Goal: Contribute content

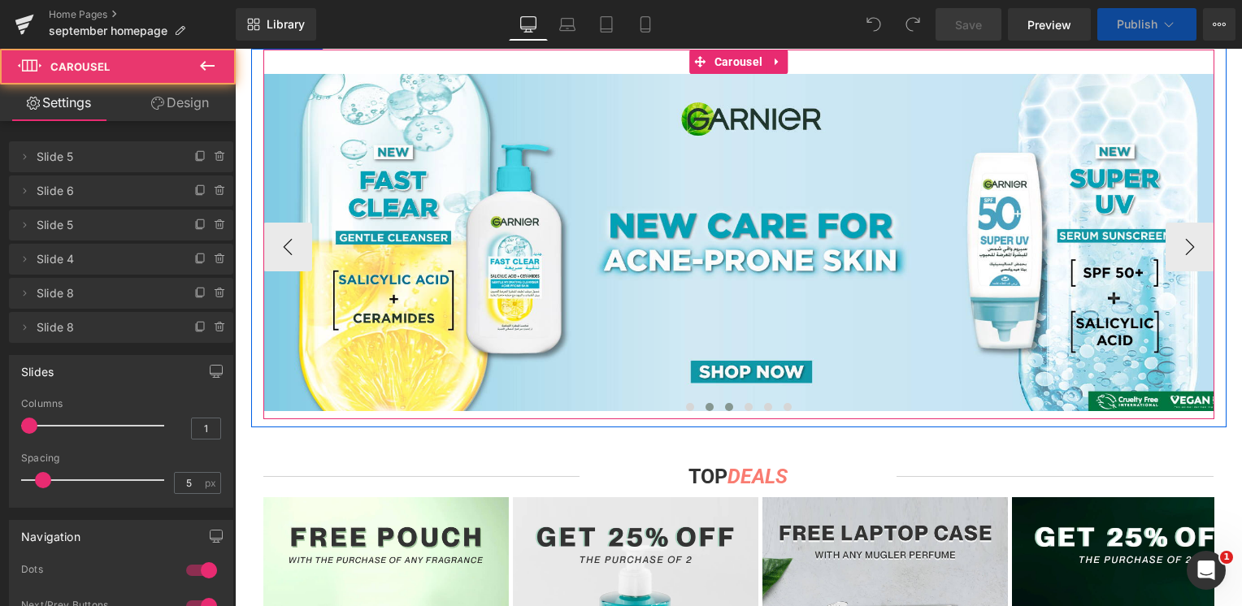
click at [719, 405] on button at bounding box center [729, 407] width 20 height 16
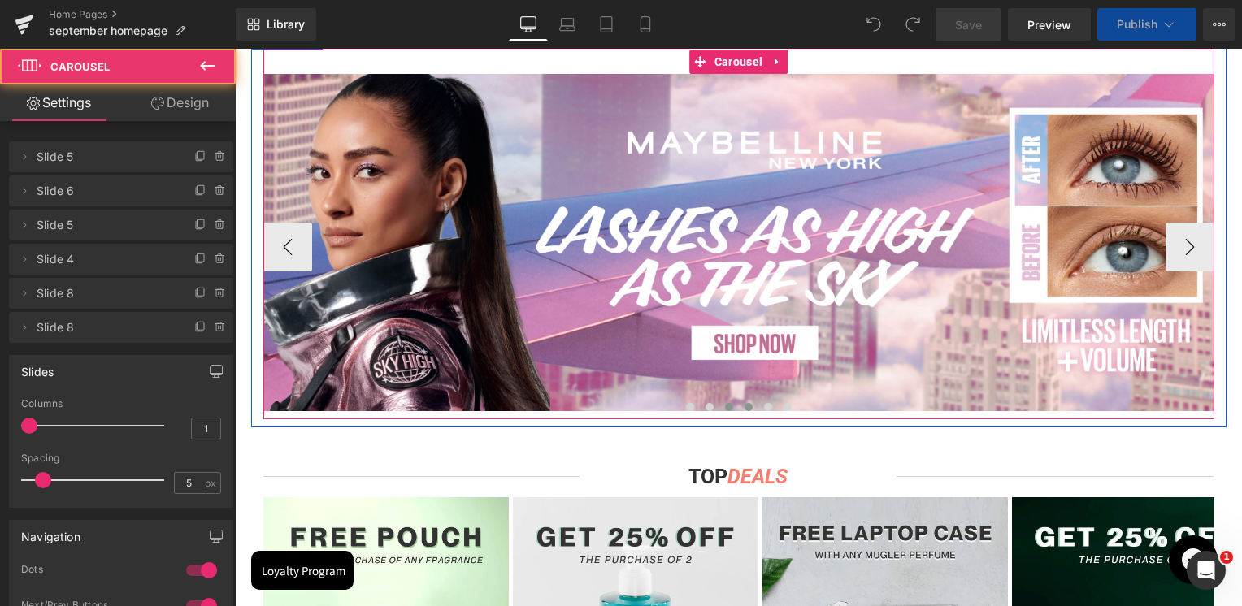
click at [744, 405] on span at bounding box center [748, 407] width 8 height 8
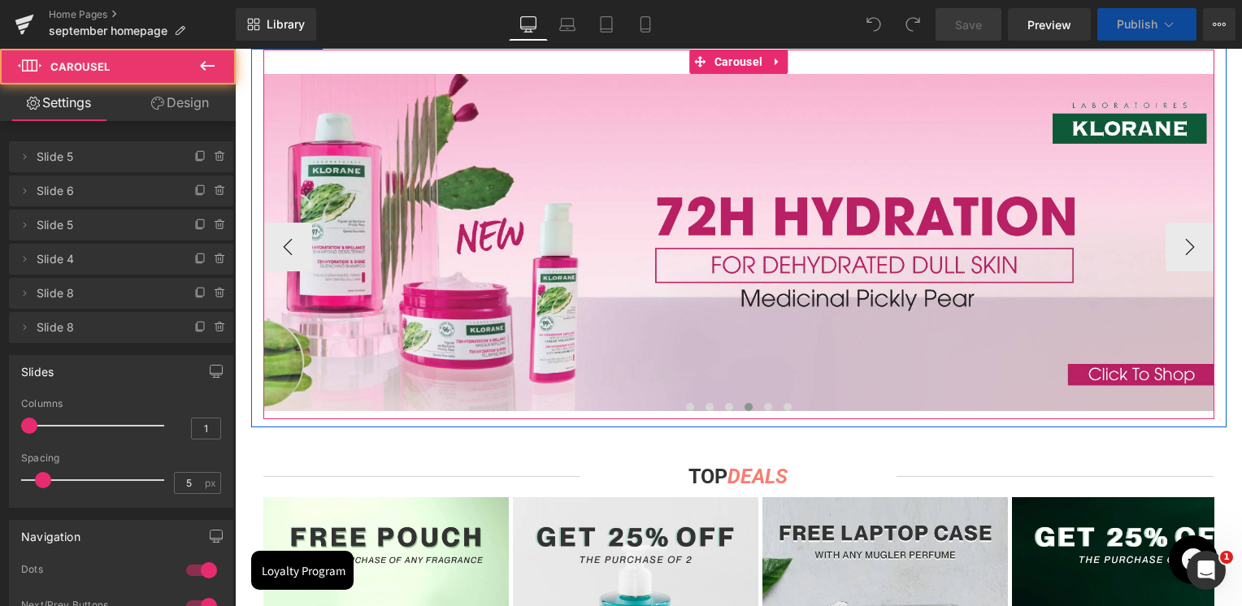
scroll to position [855, 0]
click at [686, 405] on span at bounding box center [690, 407] width 8 height 8
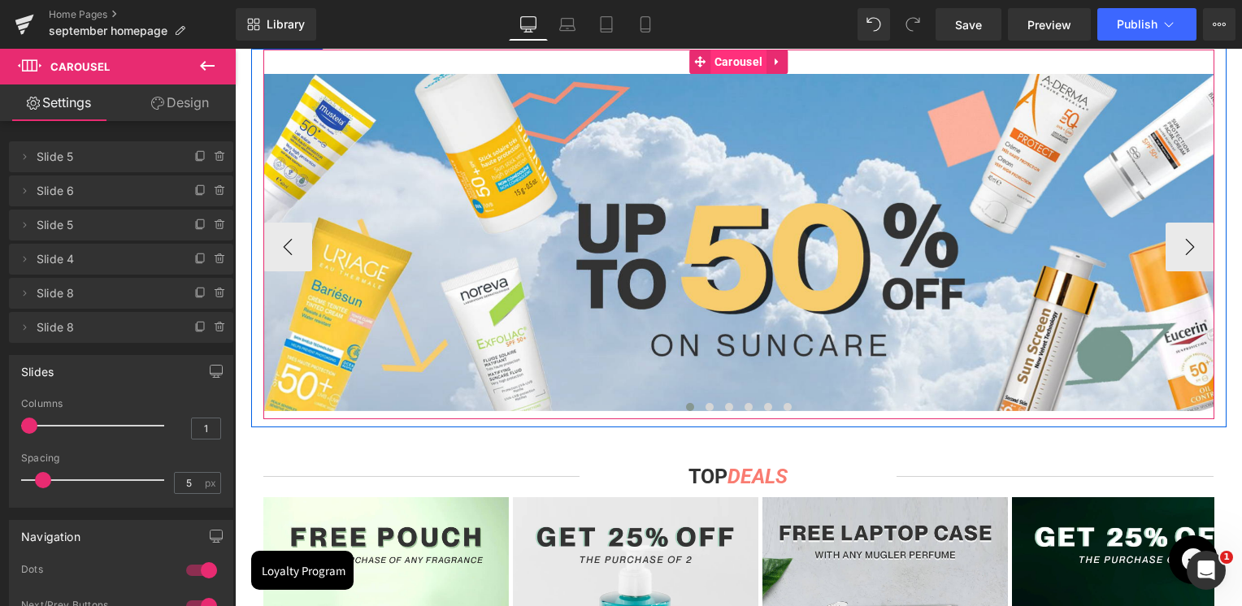
click at [727, 59] on span "Carousel" at bounding box center [738, 62] width 56 height 24
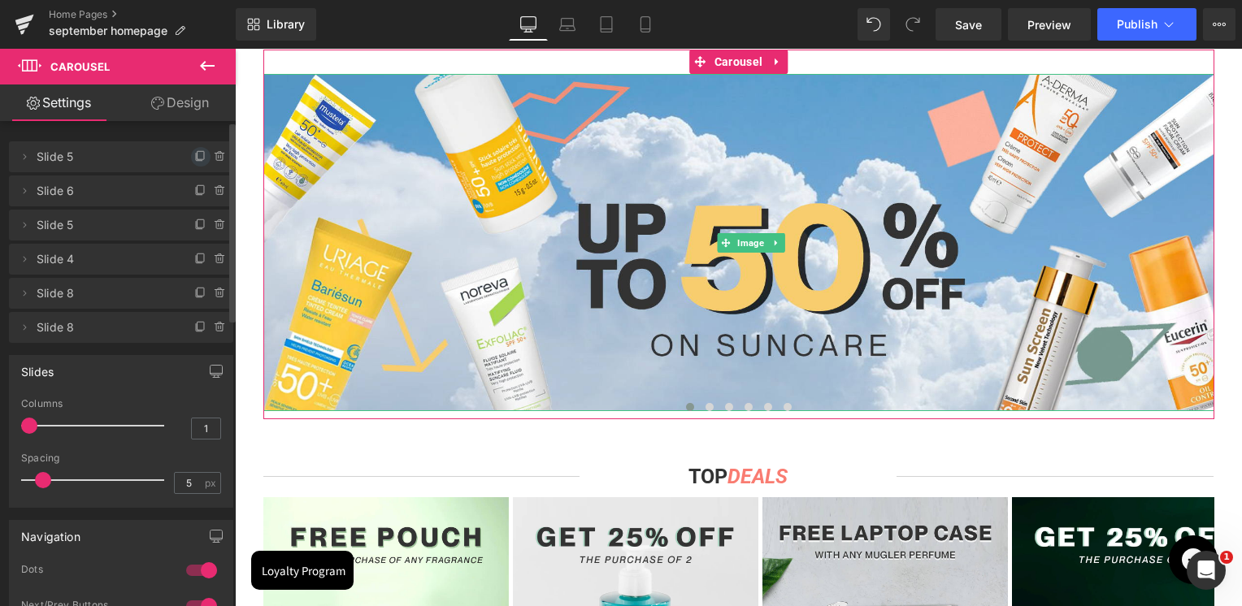
click at [194, 158] on icon at bounding box center [200, 156] width 13 height 13
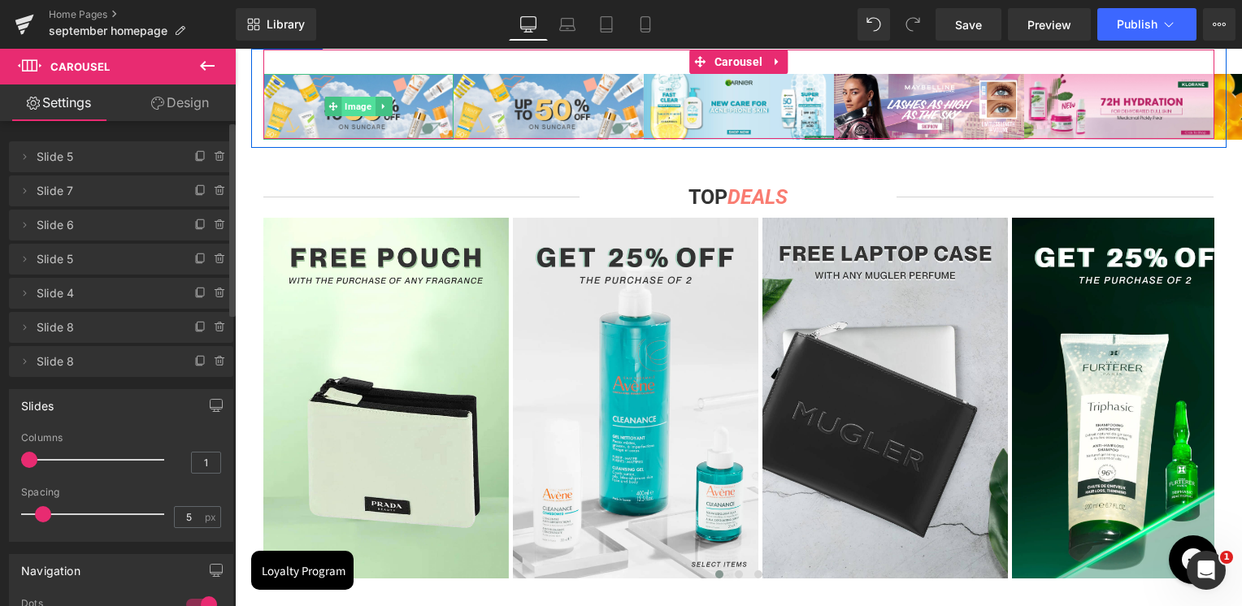
click at [351, 103] on span "Image" at bounding box center [357, 107] width 33 height 20
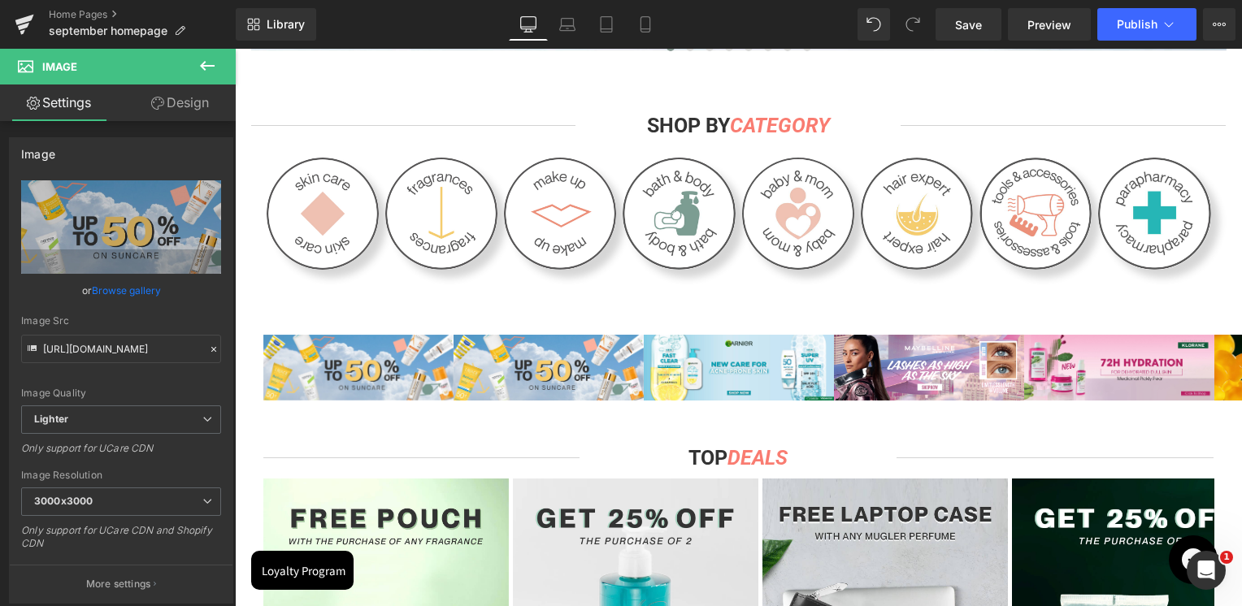
scroll to position [521, 0]
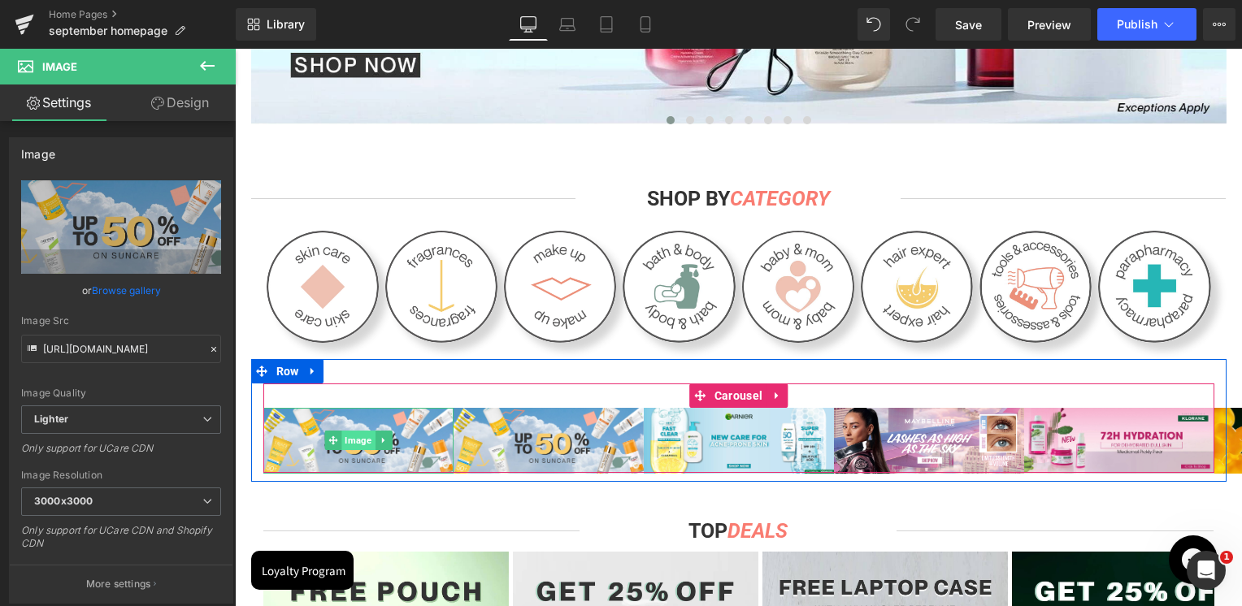
click at [354, 439] on span "Image" at bounding box center [357, 441] width 33 height 20
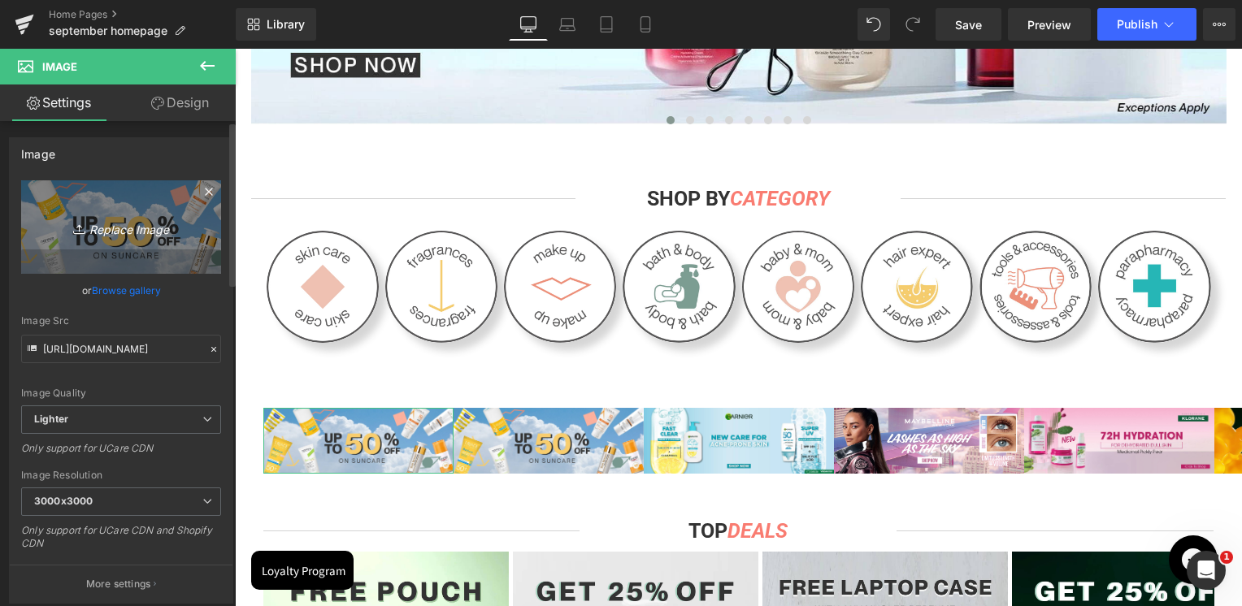
click at [147, 259] on link "Replace Image" at bounding box center [121, 226] width 200 height 93
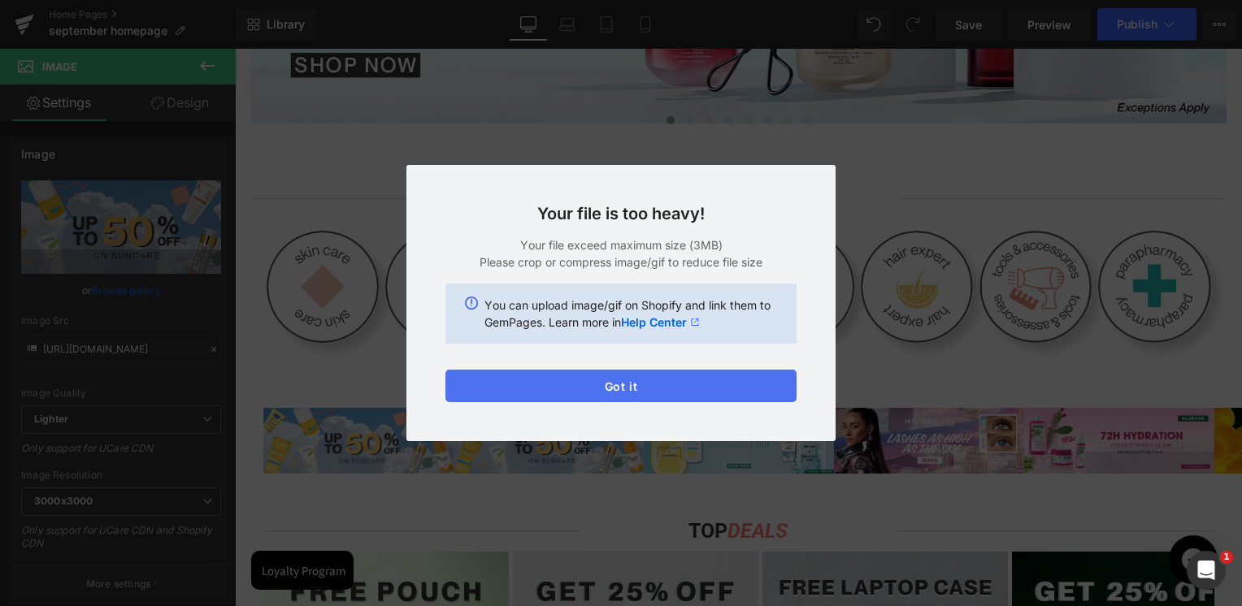
drag, startPoint x: 685, startPoint y: 376, endPoint x: 613, endPoint y: 392, distance: 73.9
click at [613, 392] on button "Got it" at bounding box center [620, 386] width 351 height 33
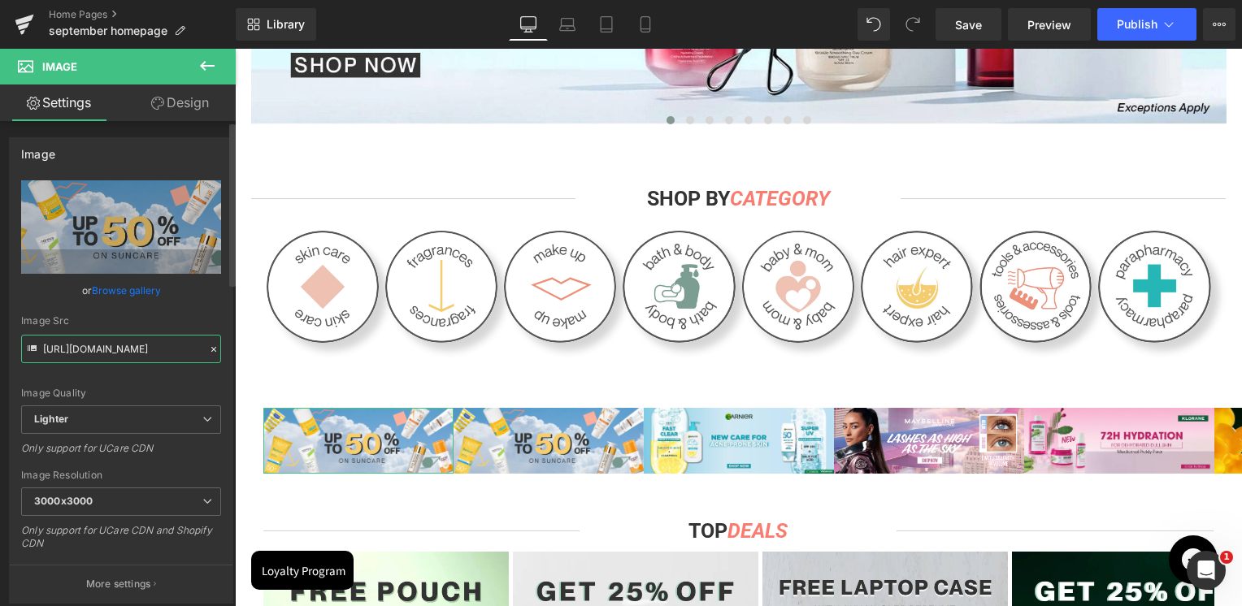
click at [140, 340] on input "[URL][DOMAIN_NAME]" at bounding box center [121, 349] width 200 height 28
paste input "[DOMAIN_NAME][URL]"
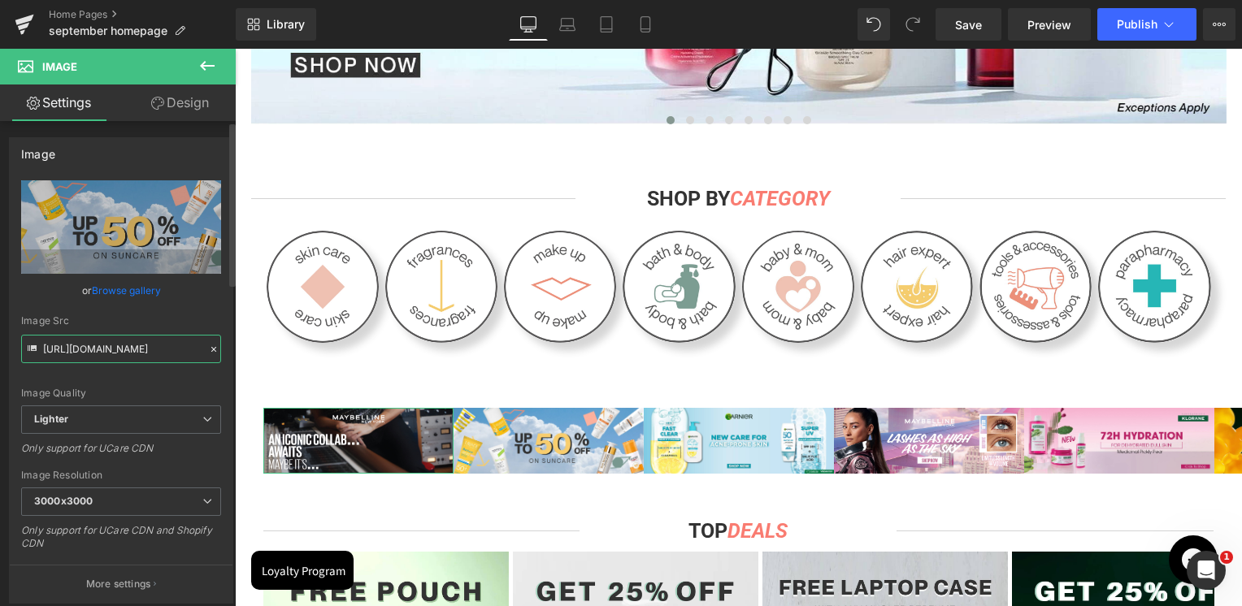
type input "[URL][DOMAIN_NAME]"
click at [156, 320] on div "Image Src" at bounding box center [121, 320] width 200 height 11
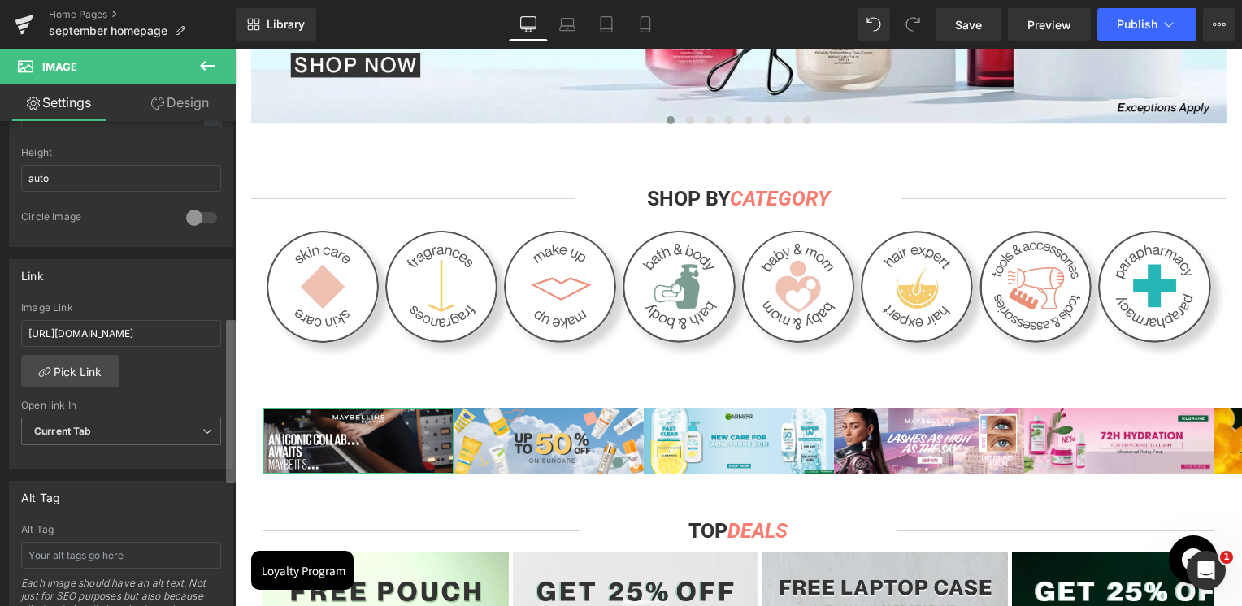
scroll to position [597, 0]
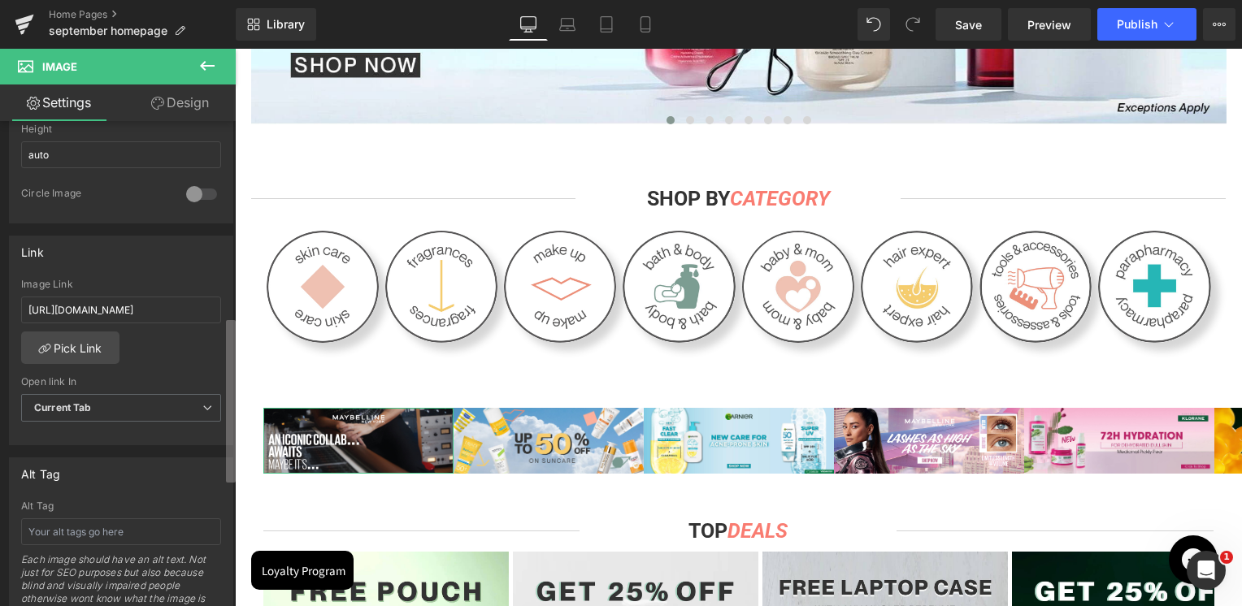
click at [202, 438] on div "Image [URL][DOMAIN_NAME] Replace Image Upload image or Browse gallery Image Src…" at bounding box center [118, 367] width 236 height 492
click at [78, 345] on link "Pick Link" at bounding box center [70, 348] width 98 height 33
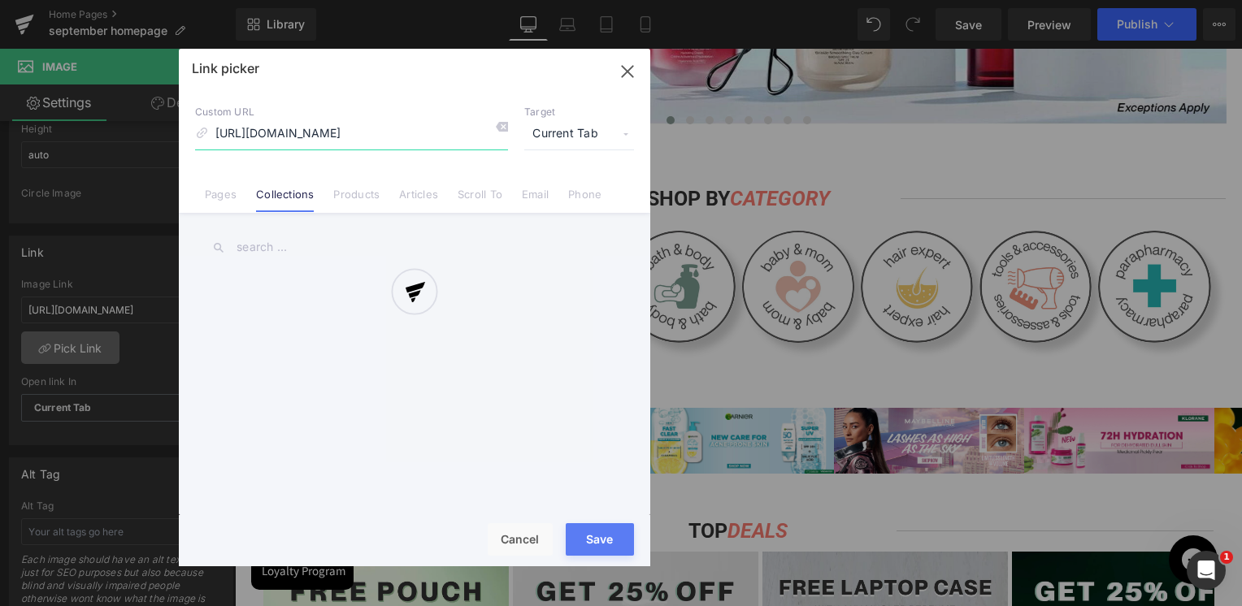
scroll to position [0, 913]
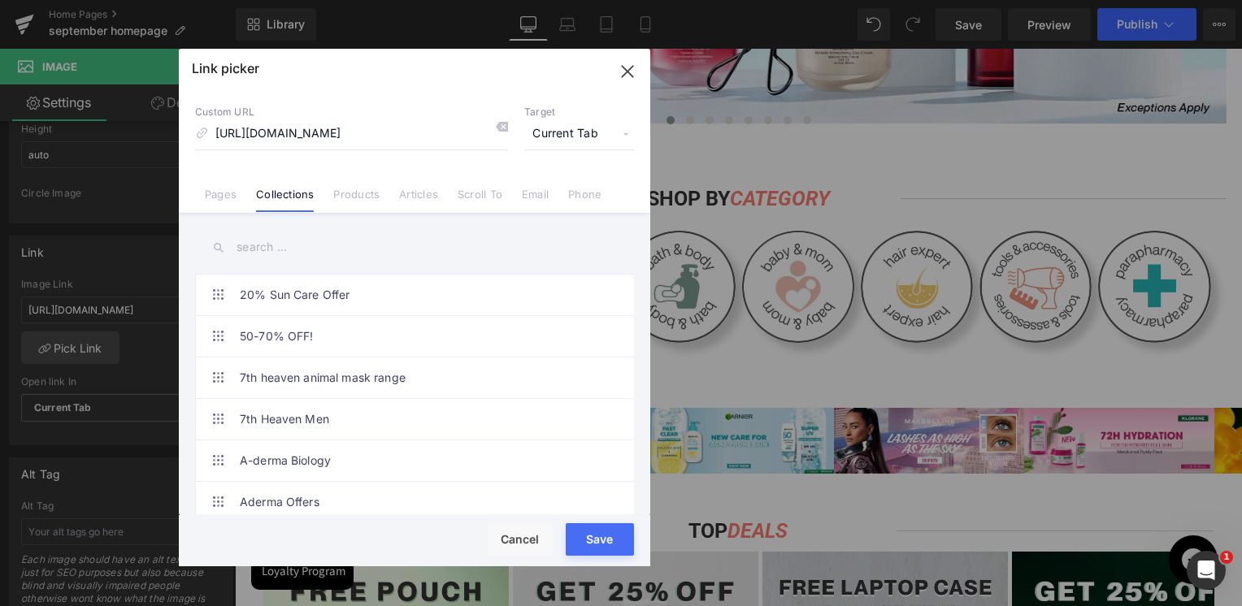
click at [289, 255] on input "text" at bounding box center [414, 247] width 439 height 37
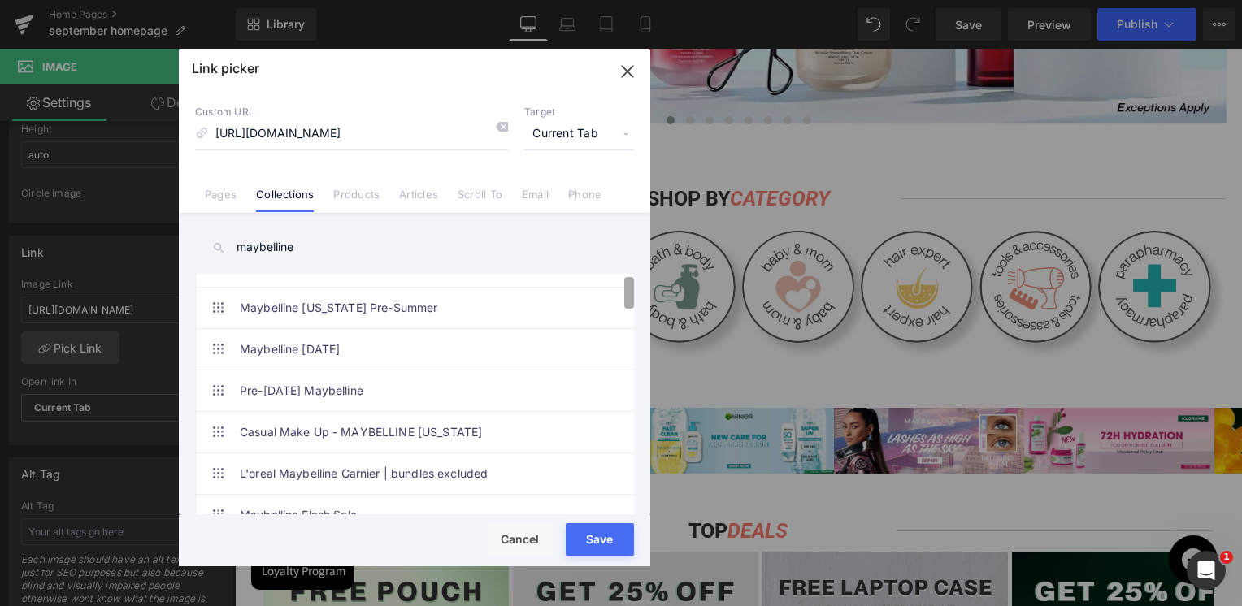
scroll to position [0, 0]
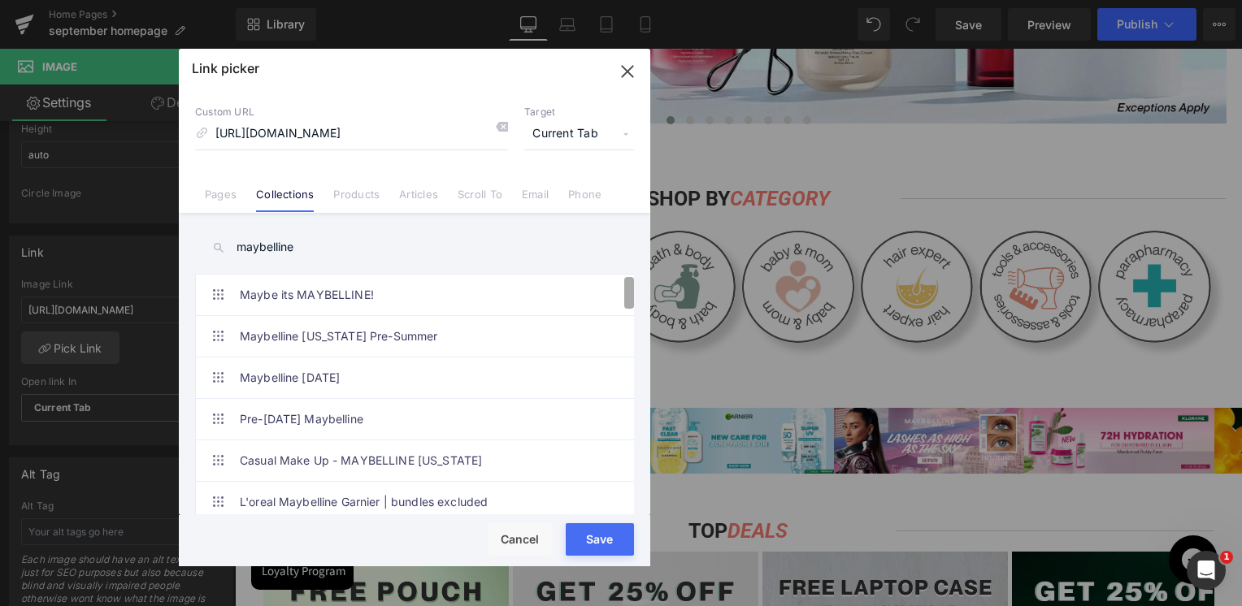
click at [624, 234] on div "maybelline 20% Sun Care Offer 50-70% OFF! 7th heaven animal mask range 7th Heav…" at bounding box center [414, 366] width 471 height 306
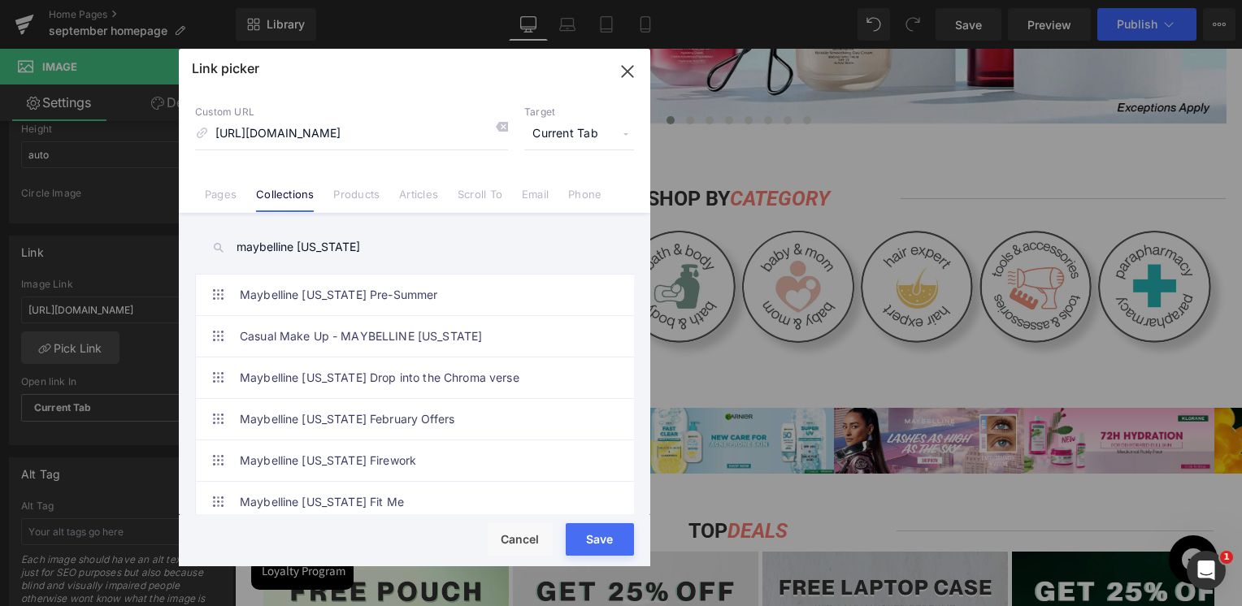
type input "maybelline [US_STATE]"
click at [627, 69] on icon "button" at bounding box center [627, 72] width 26 height 26
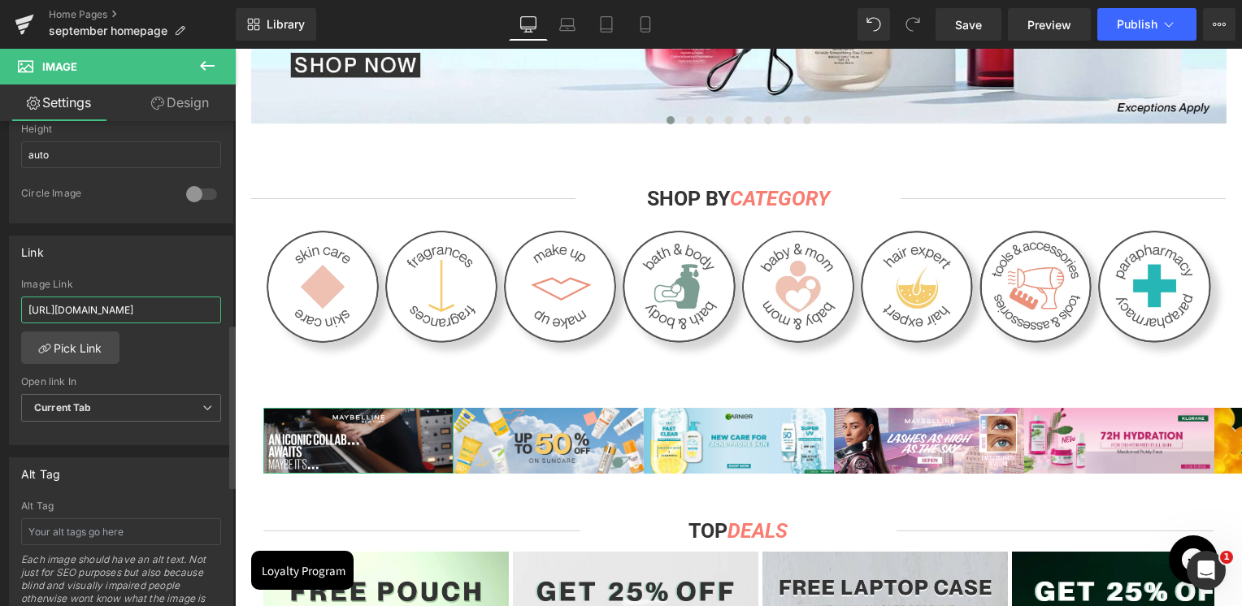
click at [139, 319] on input "[URL][DOMAIN_NAME]" at bounding box center [121, 310] width 200 height 27
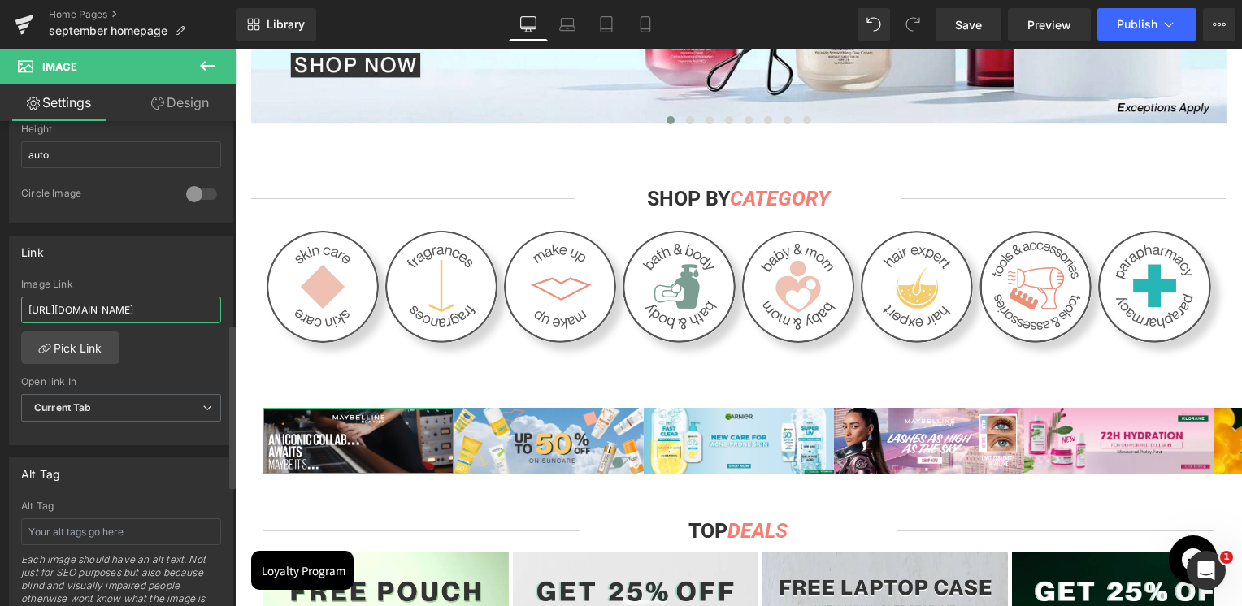
paste input "maybelline-[GEOGRAPHIC_DATA]"
type input "[URL][DOMAIN_NAME]"
click at [164, 252] on div "Link" at bounding box center [121, 251] width 223 height 31
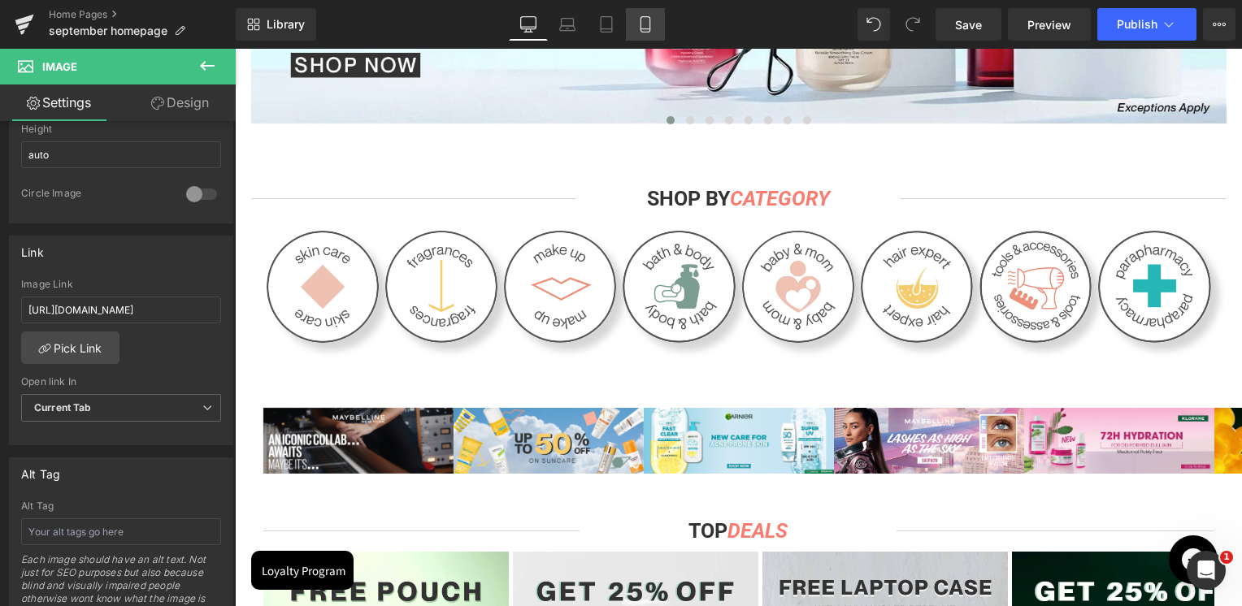
click at [642, 32] on icon at bounding box center [644, 24] width 9 height 15
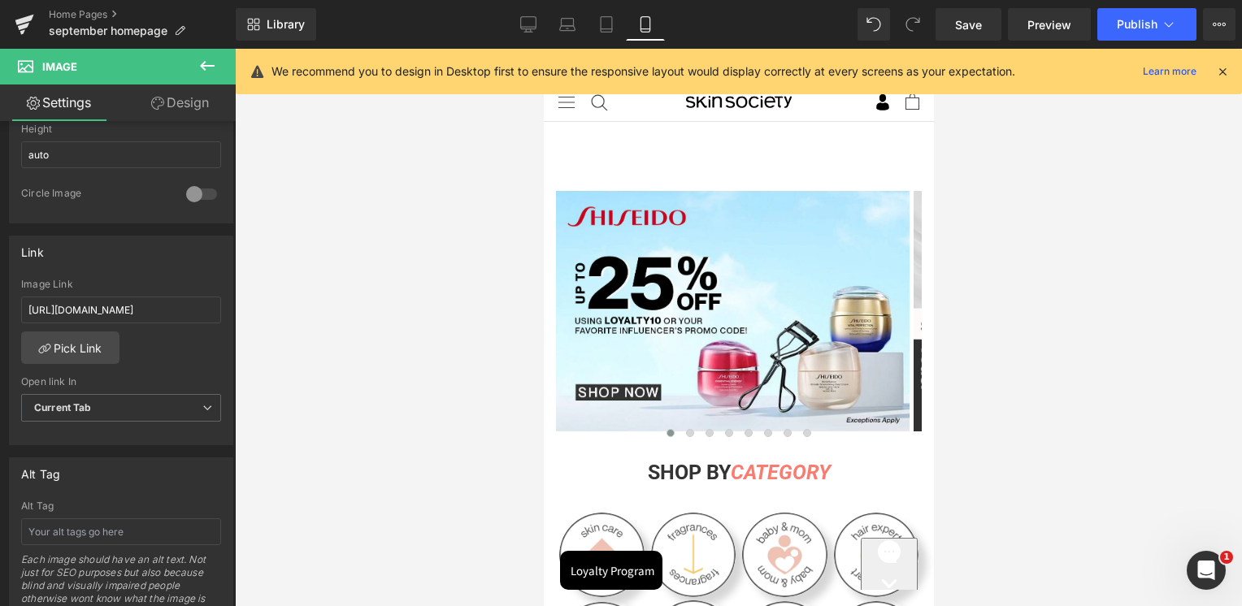
click at [1219, 69] on icon at bounding box center [1222, 71] width 15 height 15
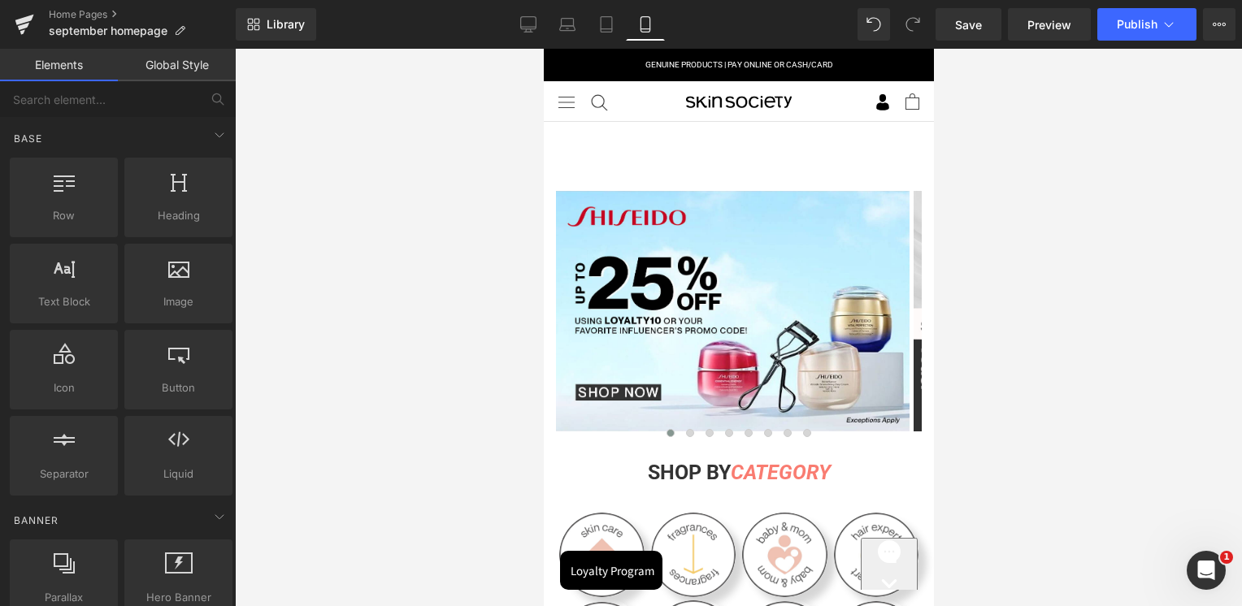
drag, startPoint x: 1241, startPoint y: 238, endPoint x: 1239, endPoint y: 273, distance: 35.0
click at [1239, 273] on div at bounding box center [738, 327] width 1007 height 557
click at [1239, 276] on div at bounding box center [738, 327] width 1007 height 557
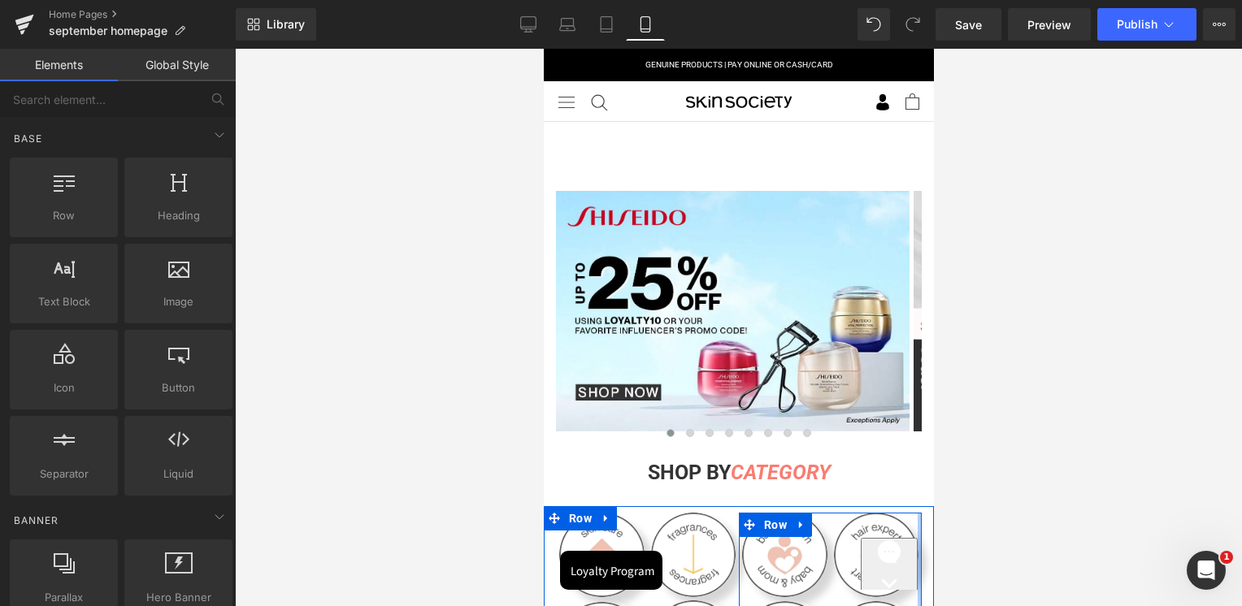
click at [912, 509] on div at bounding box center [738, 508] width 390 height 4
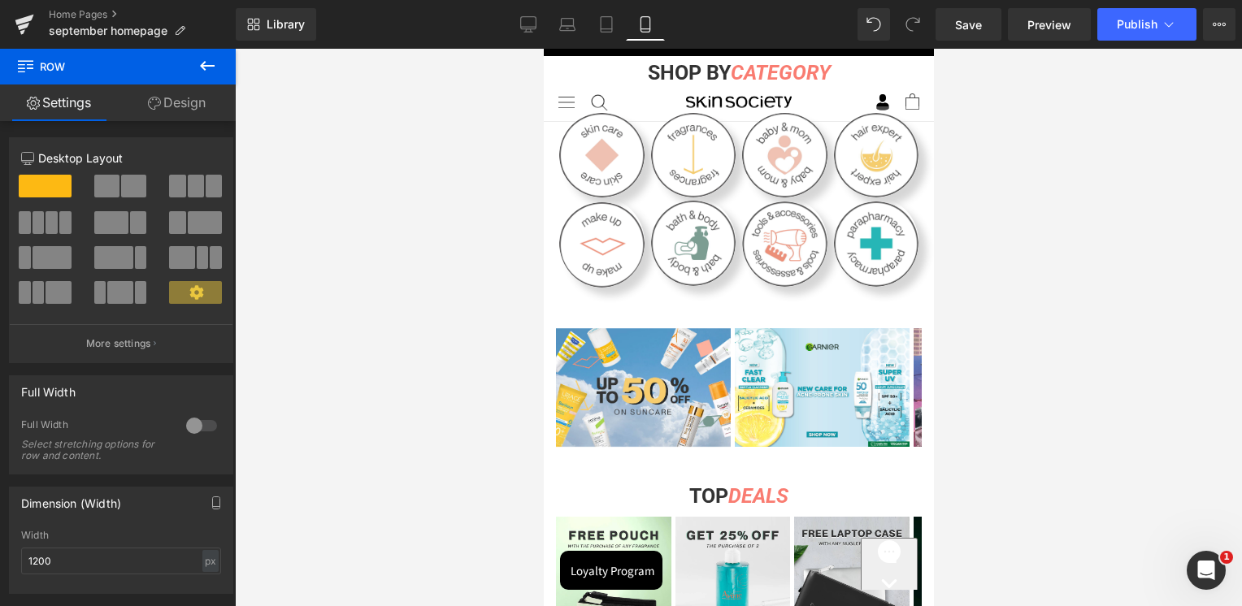
scroll to position [541, 0]
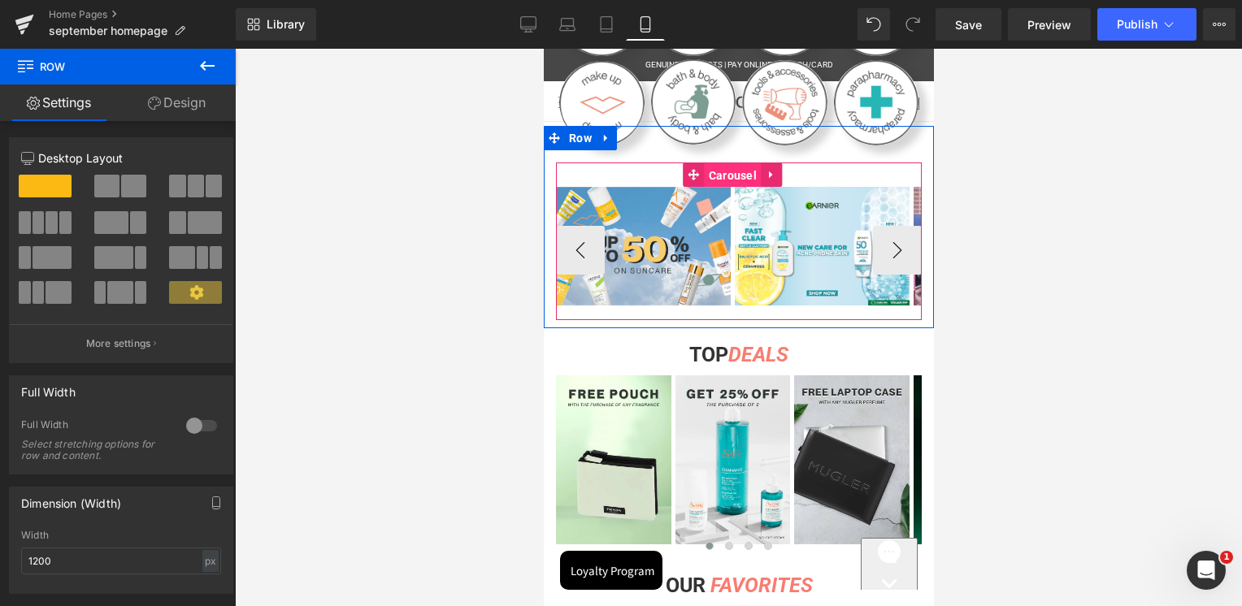
click at [733, 169] on span "Carousel" at bounding box center [732, 175] width 56 height 24
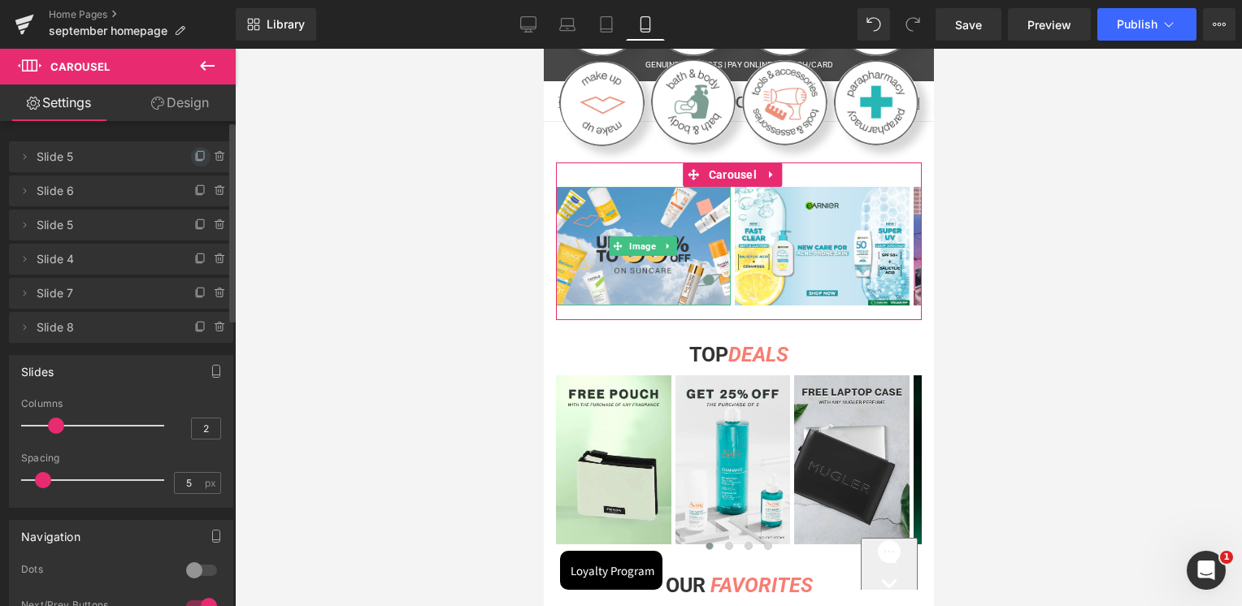
click at [194, 160] on icon at bounding box center [200, 156] width 13 height 13
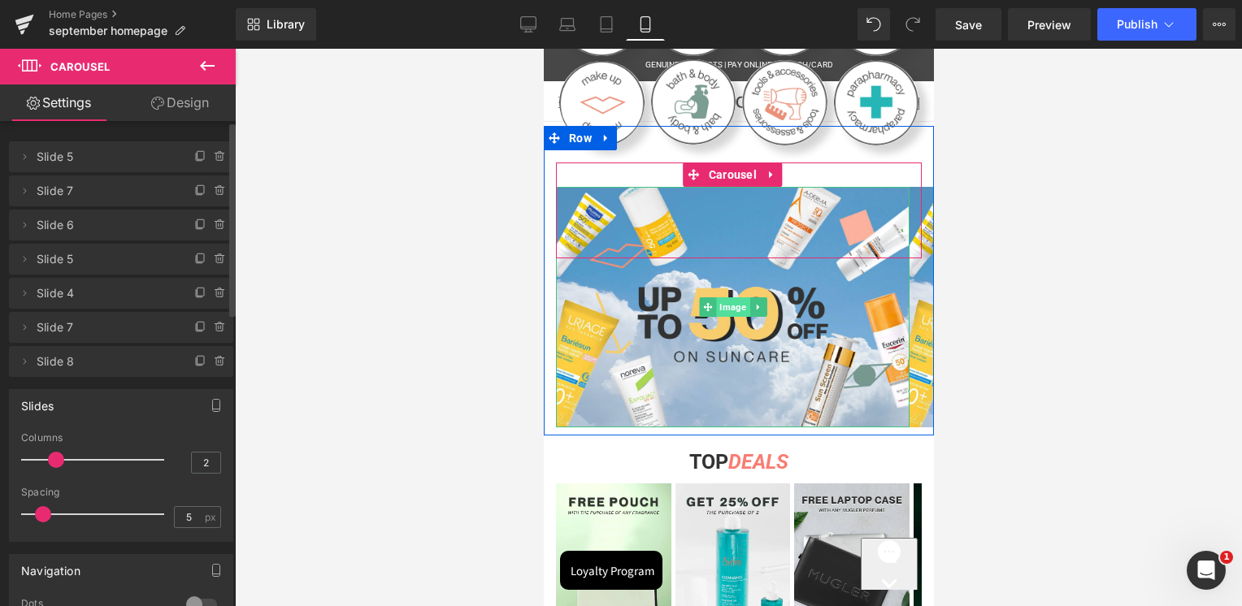
click at [726, 300] on span "Image" at bounding box center [731, 307] width 33 height 20
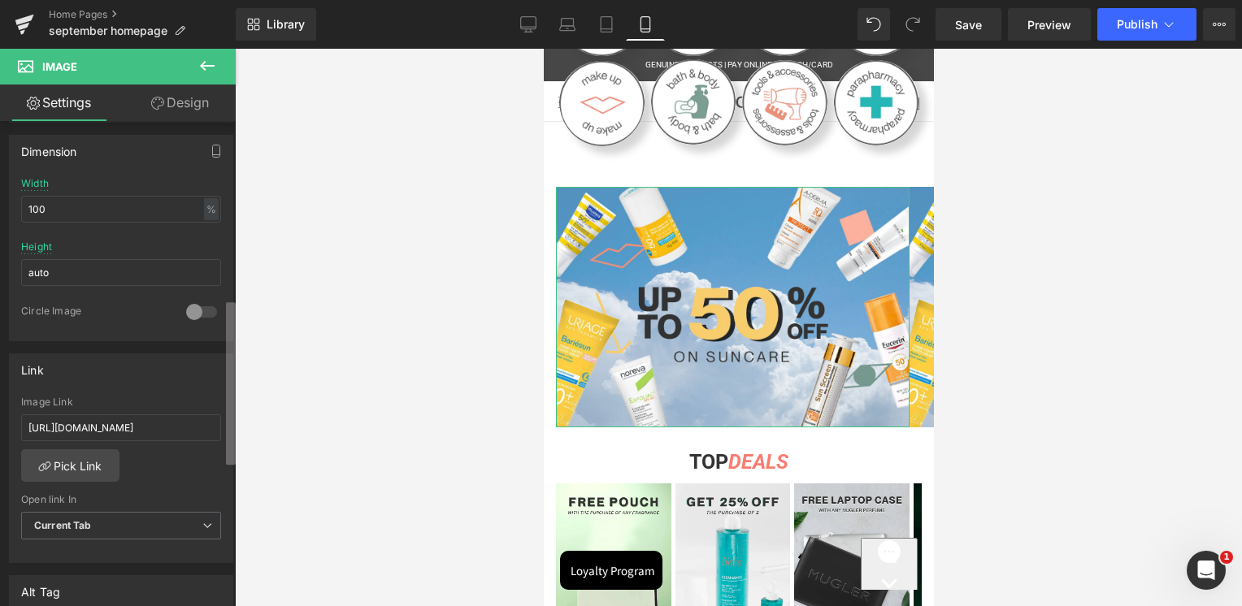
scroll to position [545, 0]
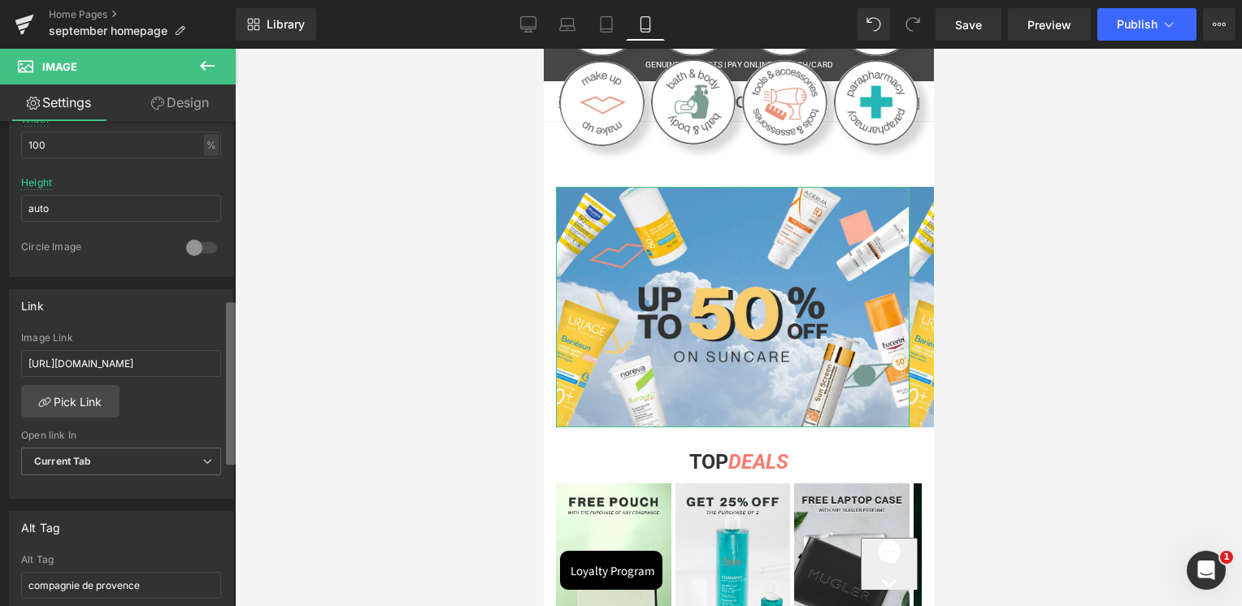
click at [224, 458] on div "Image [URL][DOMAIN_NAME] Replace Image Upload image or Browse gallery Image Src…" at bounding box center [118, 367] width 236 height 492
click at [172, 354] on input "[URL][DOMAIN_NAME]" at bounding box center [121, 363] width 200 height 27
paste input "maybelline-[GEOGRAPHIC_DATA]"
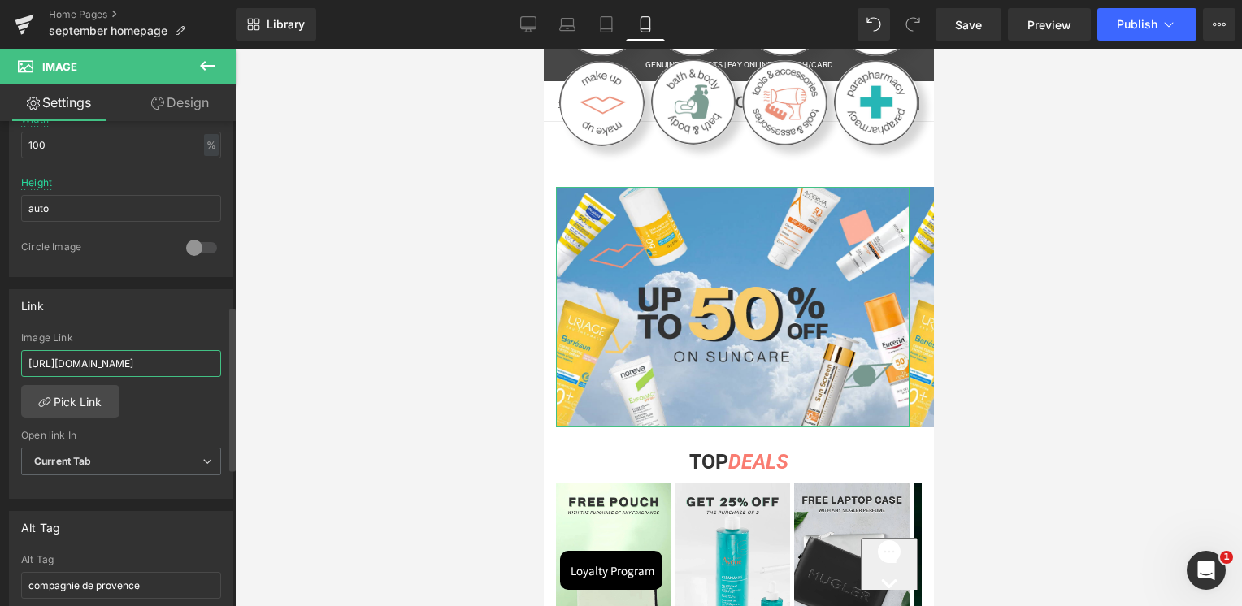
scroll to position [0, 77]
type input "[URL][DOMAIN_NAME]"
click at [167, 306] on div "Link" at bounding box center [121, 305] width 223 height 31
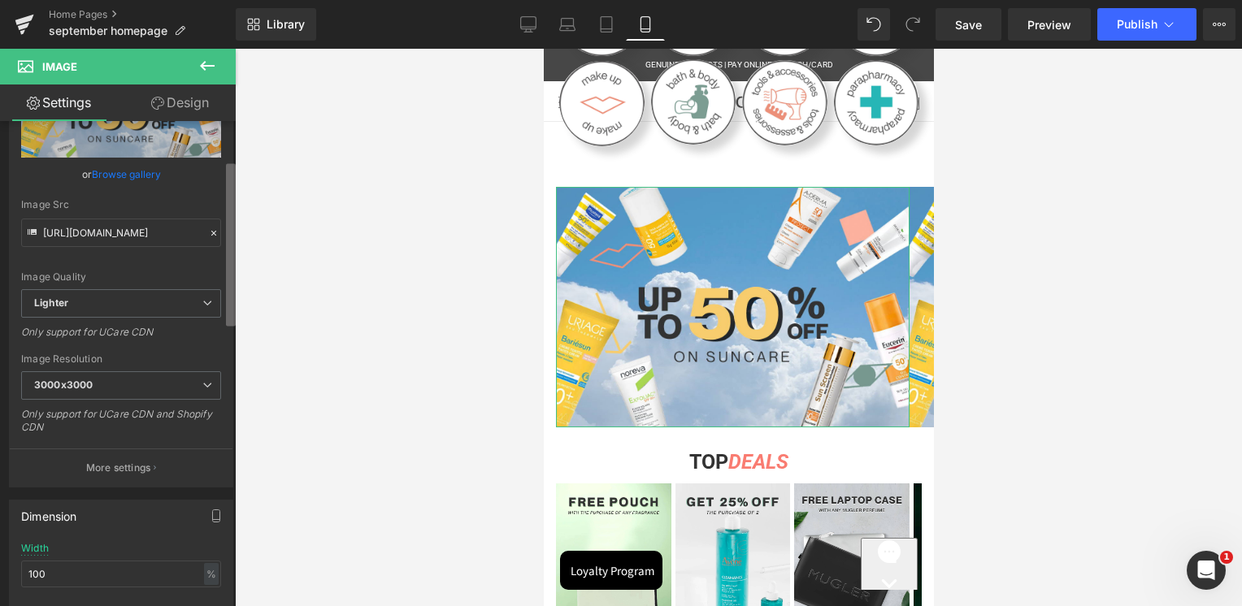
scroll to position [77, 0]
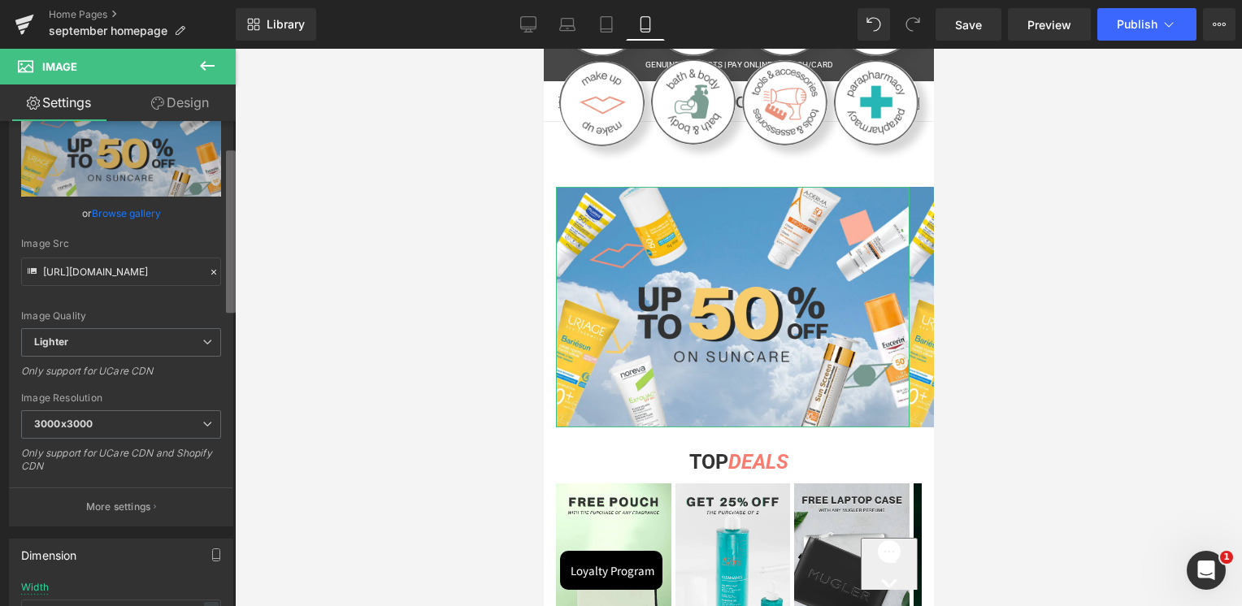
click at [230, 180] on b at bounding box center [231, 231] width 10 height 163
click at [142, 275] on input "[URL][DOMAIN_NAME]" at bounding box center [121, 272] width 200 height 28
paste input "[DOMAIN_NAME][URL]"
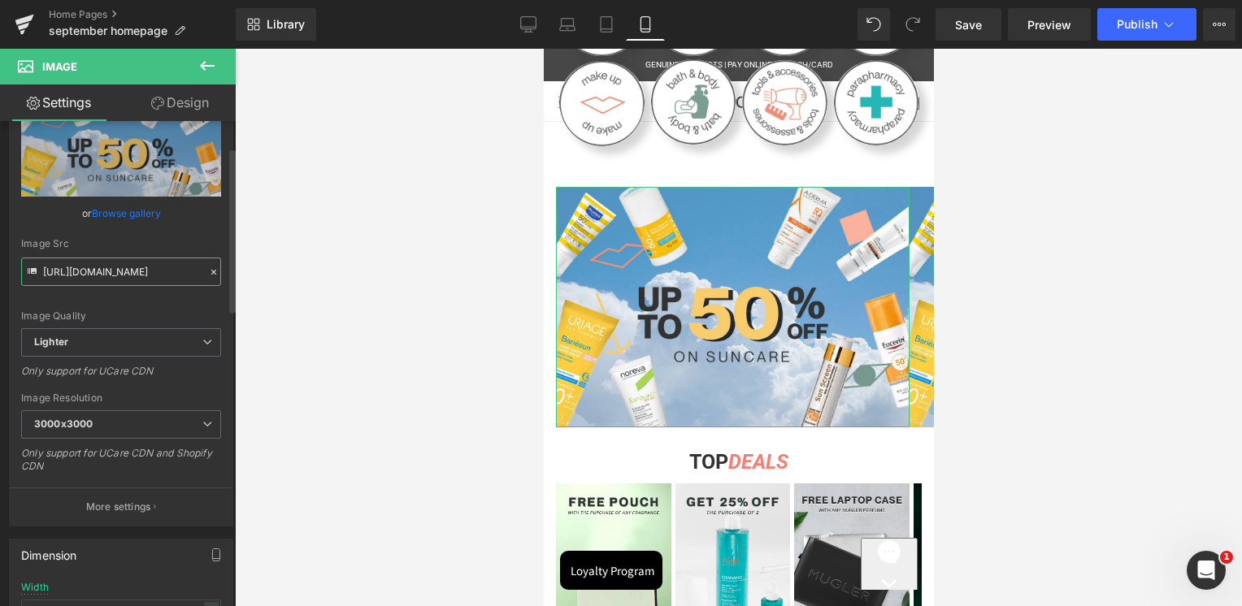
scroll to position [0, 423]
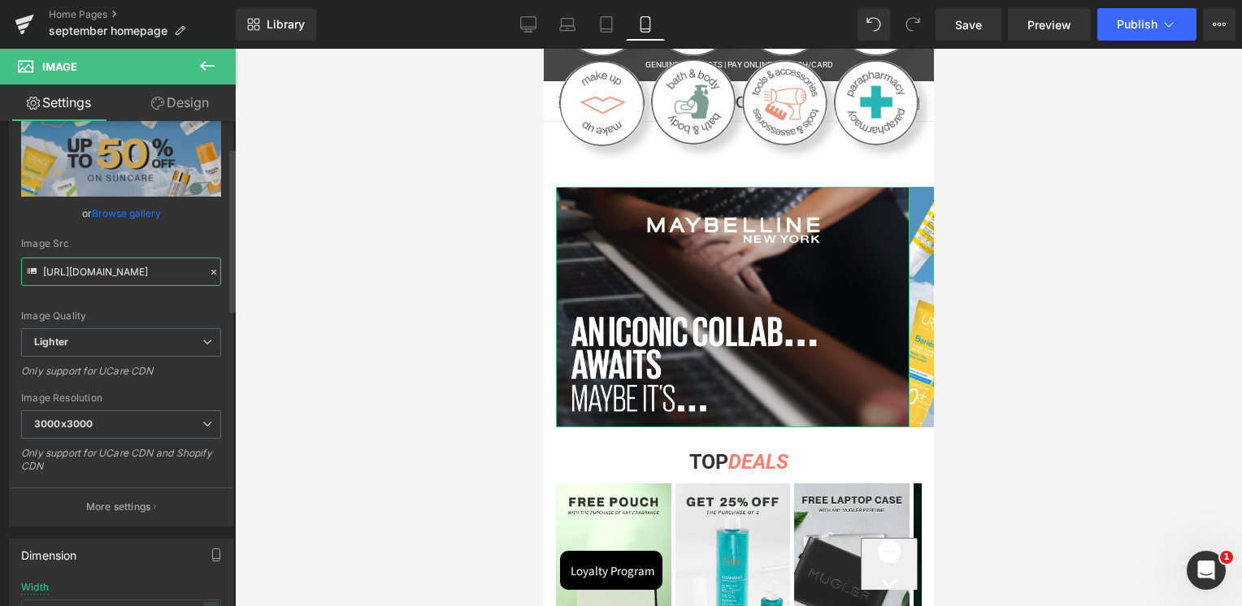
type input "[URL][DOMAIN_NAME]"
click at [174, 238] on div "Image Src" at bounding box center [121, 243] width 200 height 11
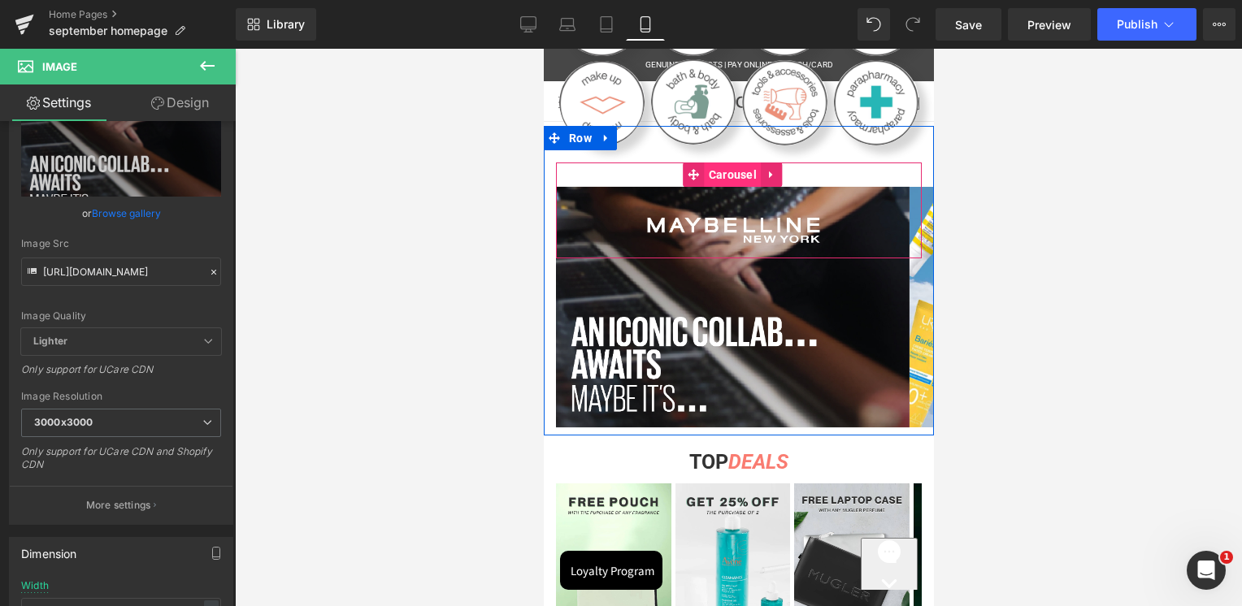
click at [725, 164] on span "Carousel" at bounding box center [732, 175] width 56 height 24
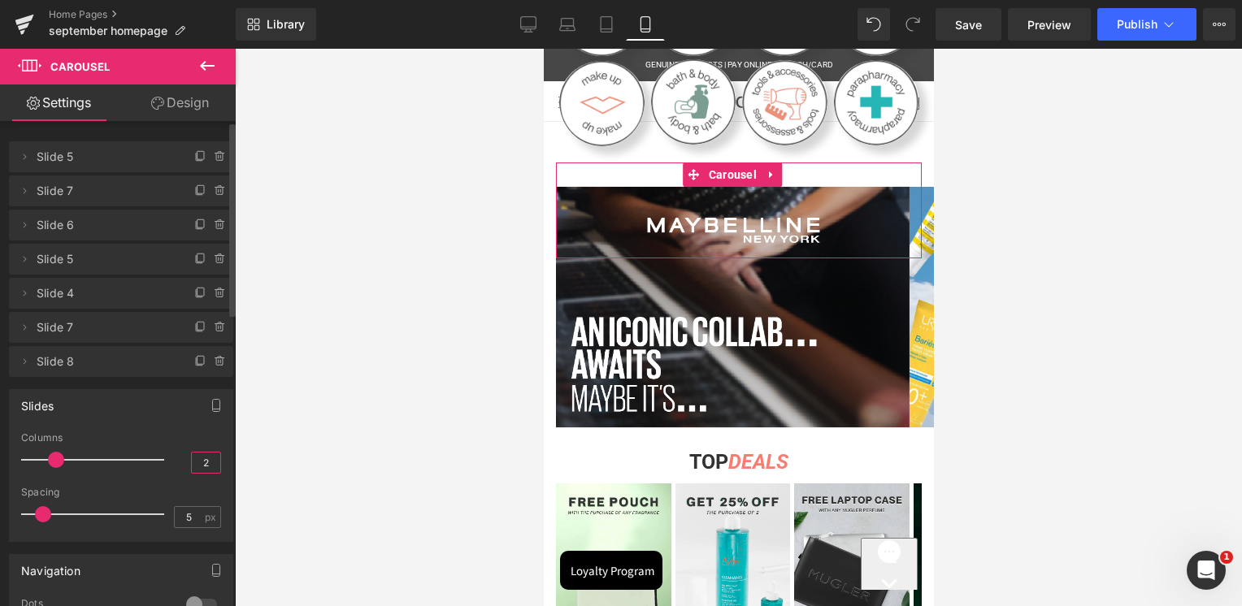
click at [197, 469] on input "2" at bounding box center [206, 463] width 28 height 20
click at [197, 431] on div "Slides 3 Columns 3 3 Columns 3 3 Columns 3 2 Columns 1 5px Spacing 5 px 5px Spa…" at bounding box center [121, 465] width 224 height 153
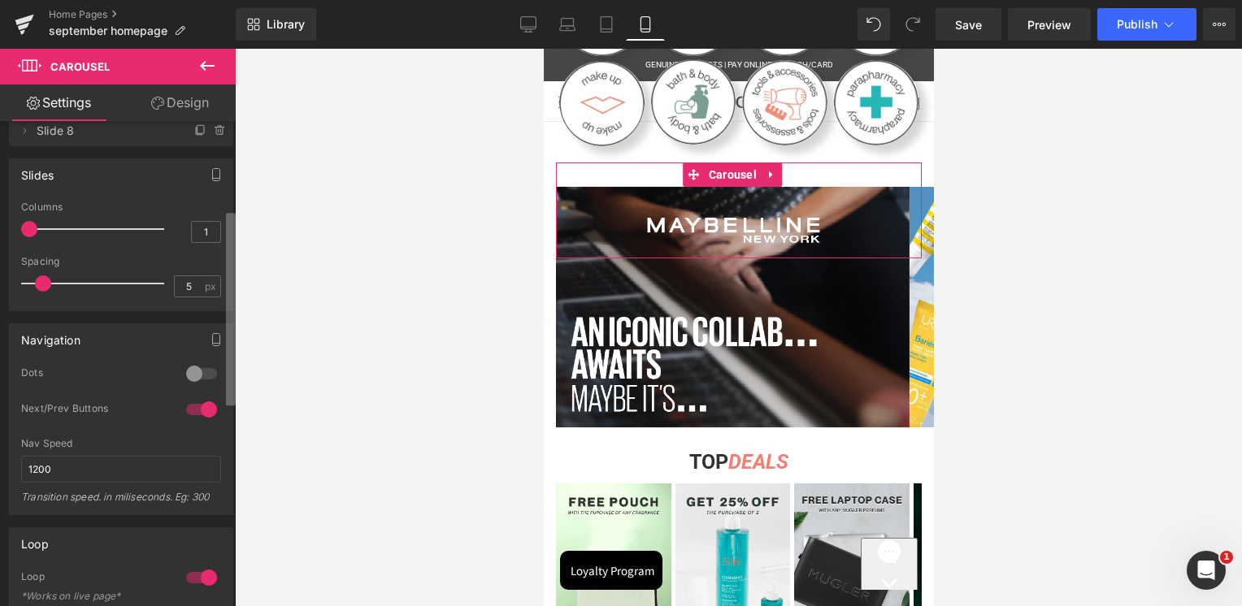
scroll to position [240, 0]
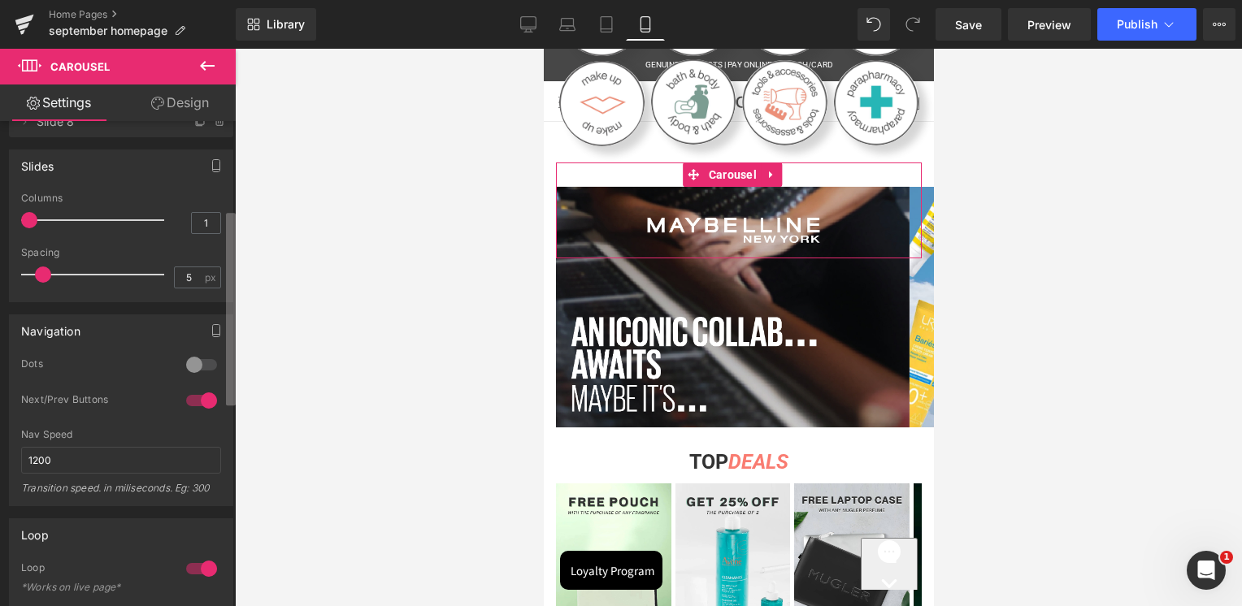
click at [228, 398] on b at bounding box center [231, 309] width 10 height 193
click at [201, 225] on input "1" at bounding box center [206, 223] width 28 height 20
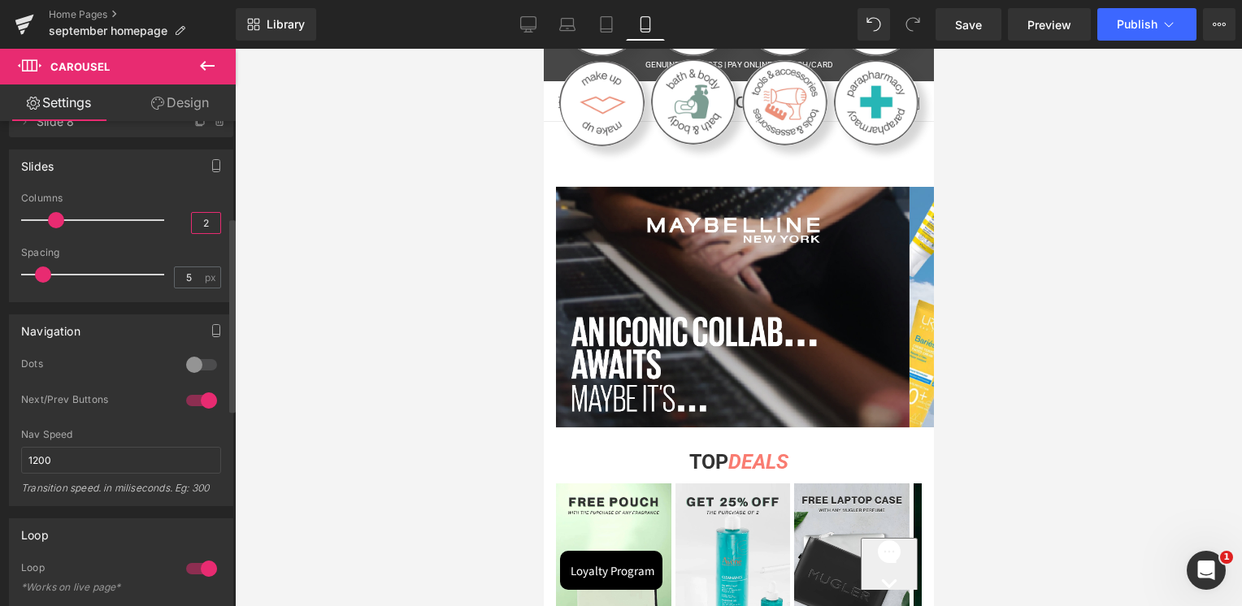
type input "2"
click at [193, 197] on div "Columns" at bounding box center [121, 198] width 200 height 11
click at [1140, 21] on span "Publish" at bounding box center [1136, 24] width 41 height 13
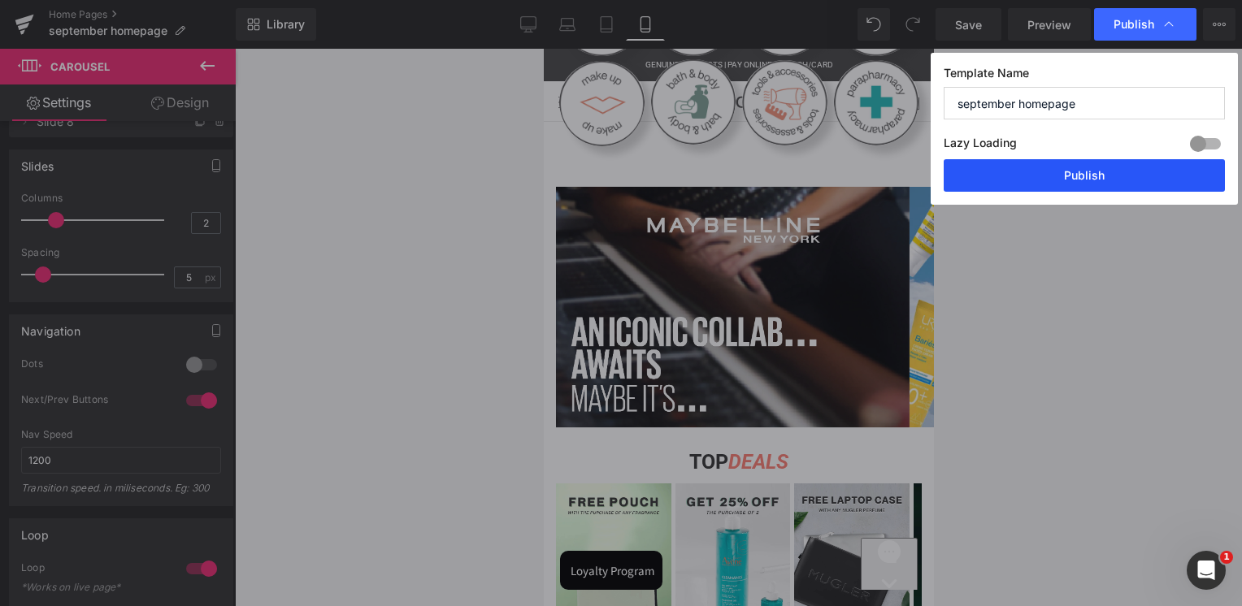
click at [1097, 181] on button "Publish" at bounding box center [1083, 175] width 281 height 33
